Goal: Find specific page/section: Find specific page/section

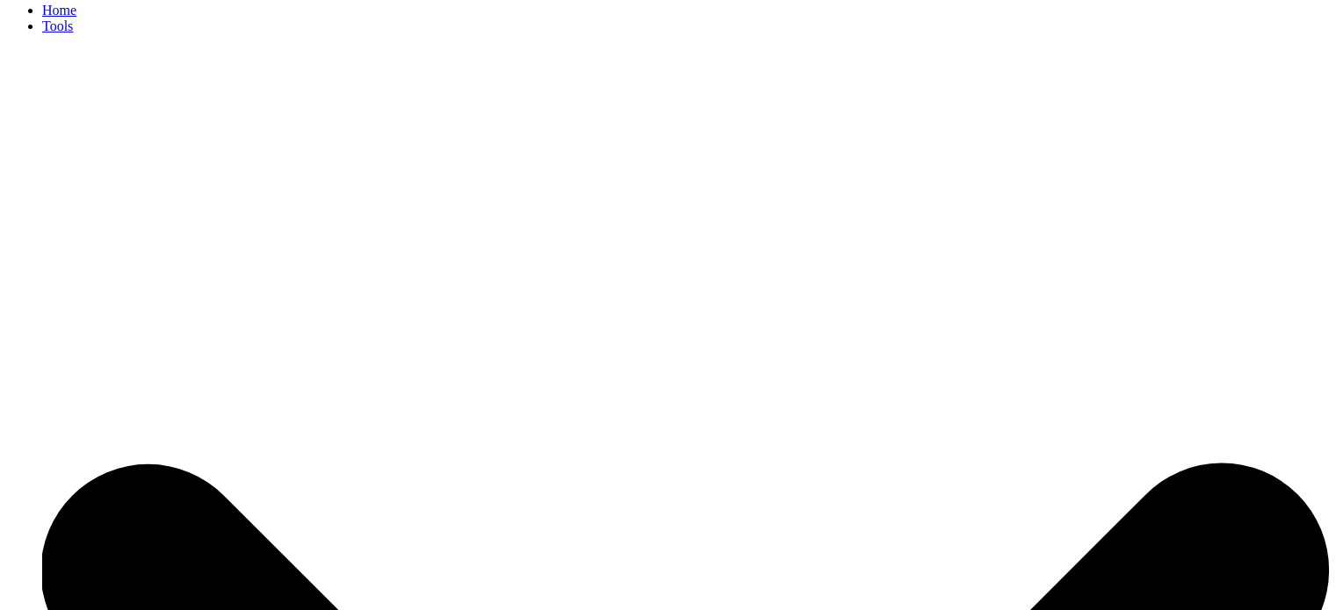
scroll to position [88, 0]
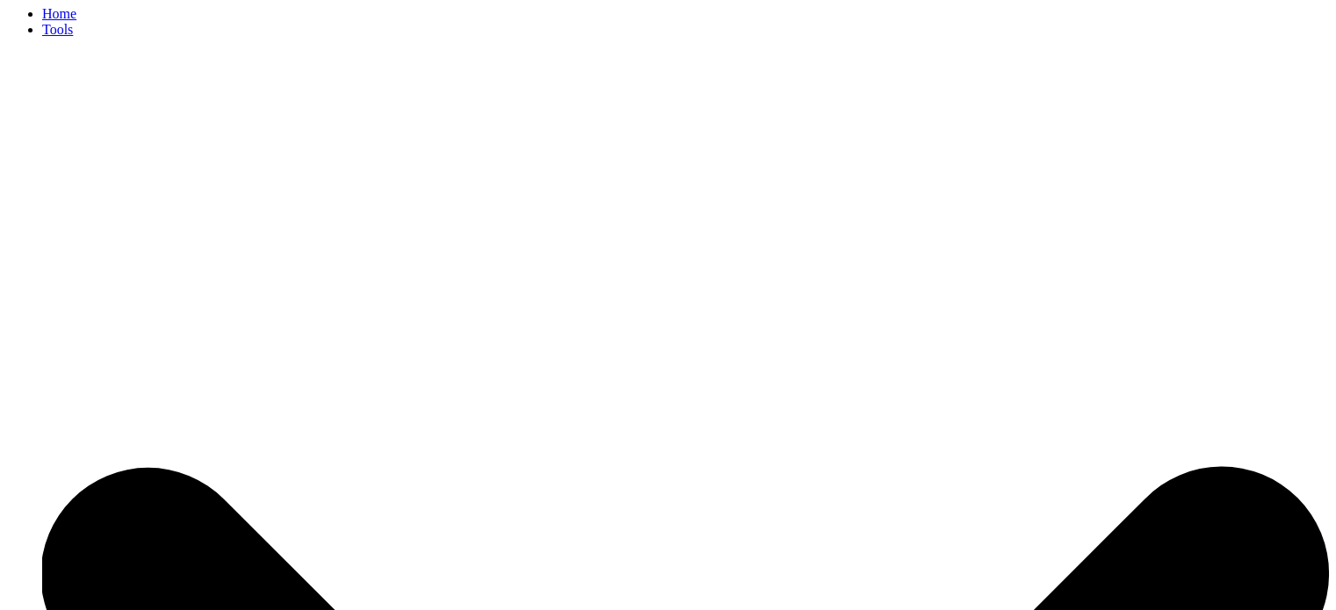
scroll to position [0, 0]
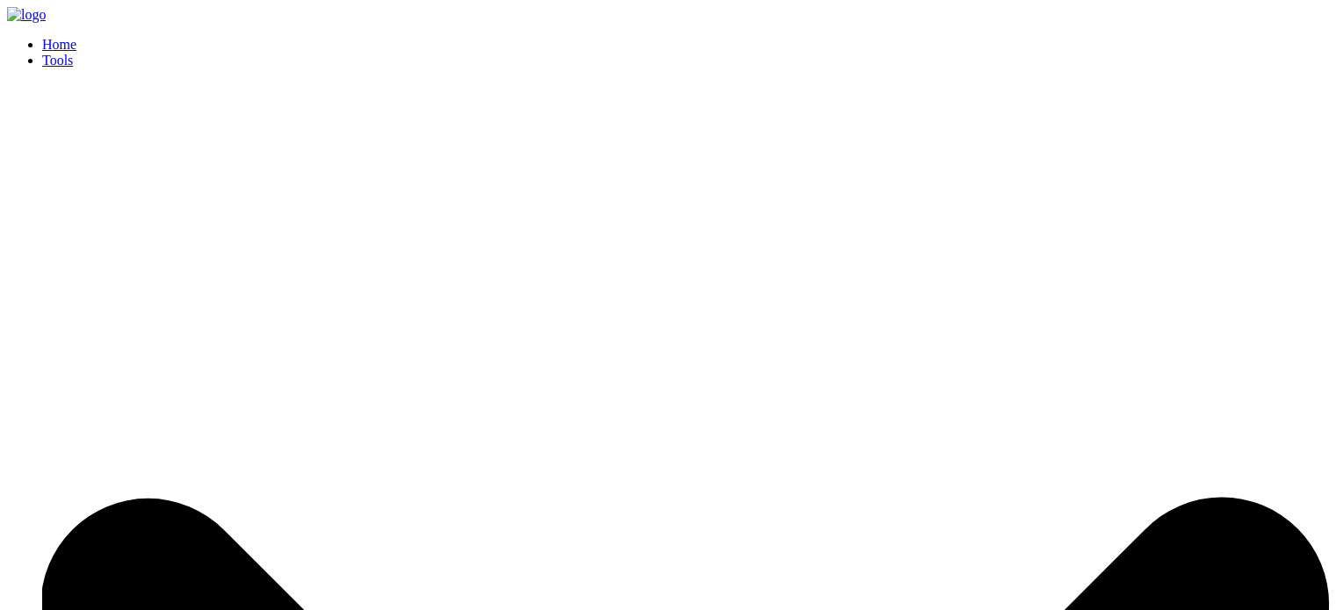
click at [76, 38] on link "Home" at bounding box center [59, 44] width 34 height 15
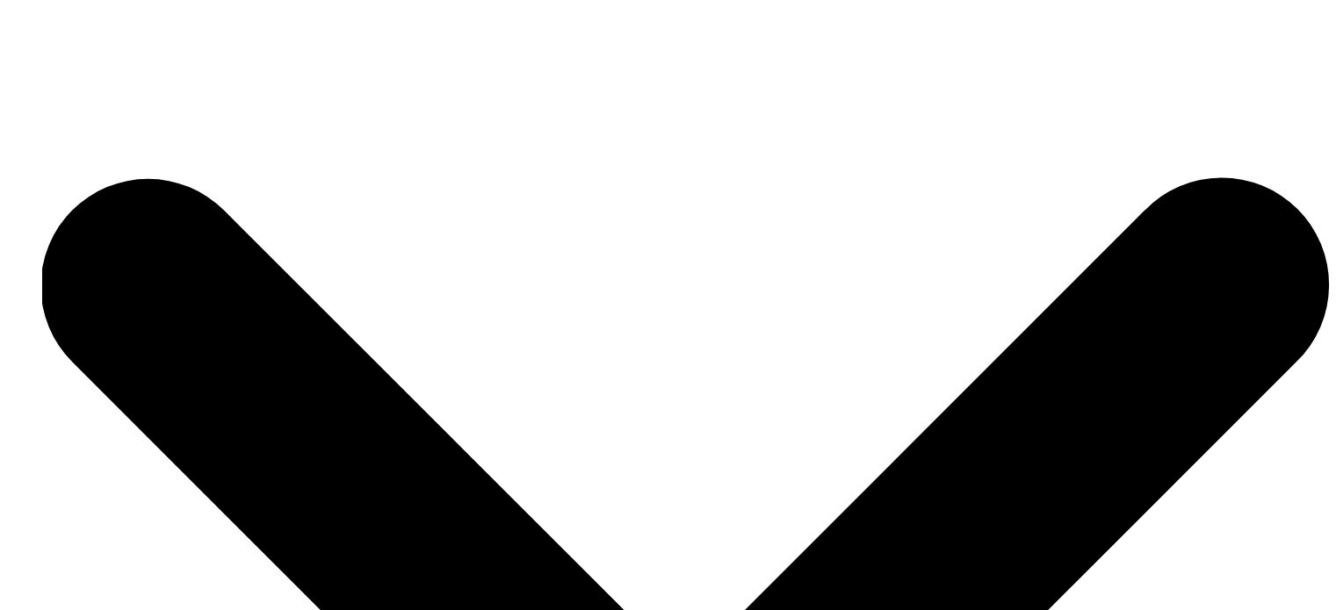
scroll to position [351, 0]
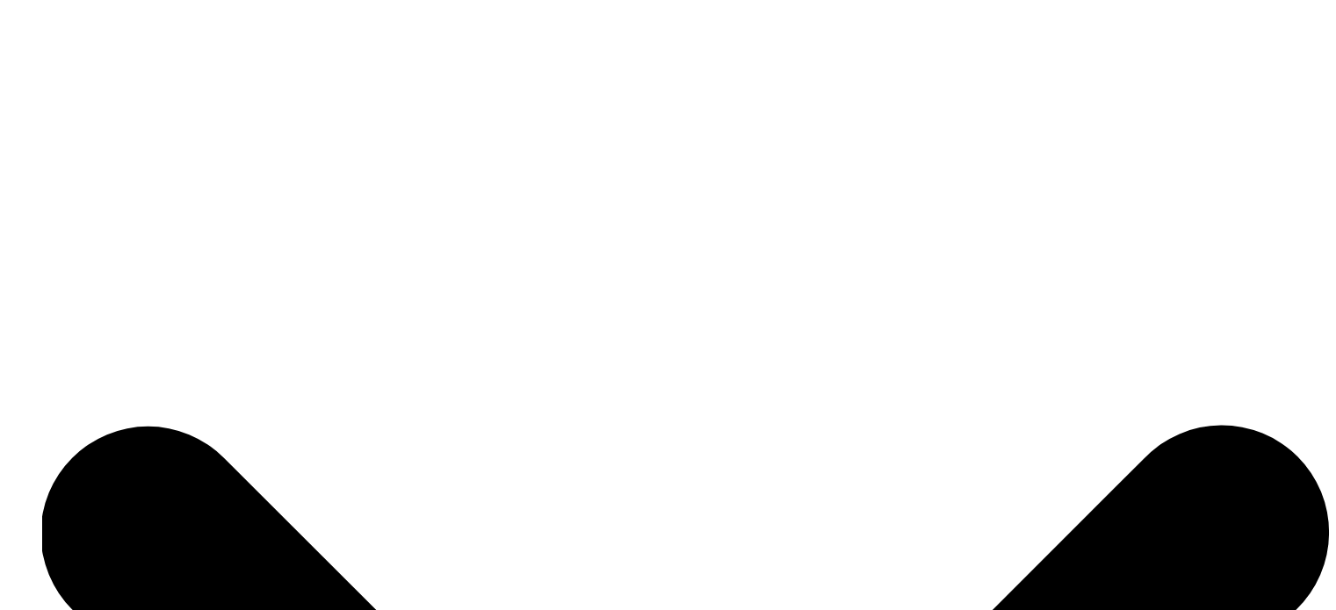
scroll to position [25, 0]
